Goal: Transaction & Acquisition: Purchase product/service

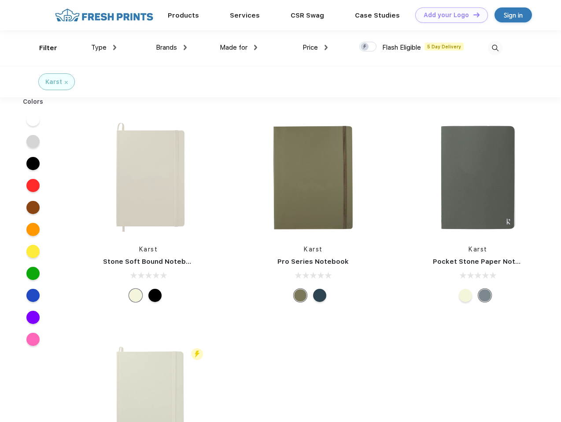
click at [448, 15] on link "Add your Logo Design Tool" at bounding box center [451, 14] width 73 height 15
click at [0, 0] on div "Design Tool" at bounding box center [0, 0] width 0 height 0
click at [472, 15] on link "Add your Logo Design Tool" at bounding box center [451, 14] width 73 height 15
click at [42, 48] on div "Filter" at bounding box center [48, 48] width 18 height 10
click at [104, 48] on span "Type" at bounding box center [98, 48] width 15 height 8
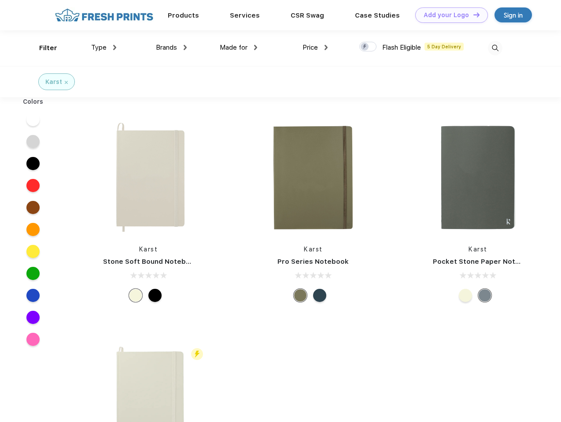
click at [171, 48] on span "Brands" at bounding box center [166, 48] width 21 height 8
click at [238, 48] on span "Made for" at bounding box center [234, 48] width 28 height 8
click at [315, 48] on span "Price" at bounding box center [309, 48] width 15 height 8
click at [368, 47] on div at bounding box center [367, 47] width 17 height 10
click at [365, 47] on input "checkbox" at bounding box center [362, 44] width 6 height 6
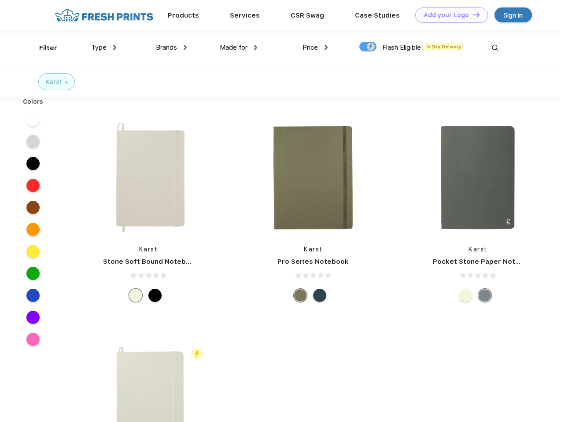
click at [495, 48] on img at bounding box center [494, 48] width 15 height 15
